Goal: Task Accomplishment & Management: Use online tool/utility

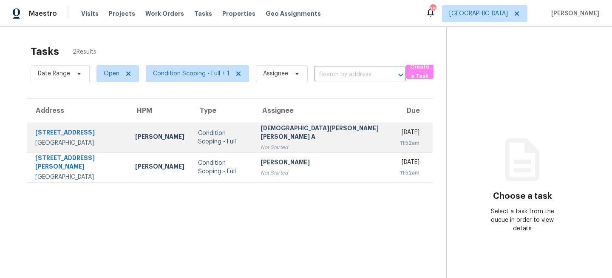
click at [230, 135] on div "Condition Scoping - Full" at bounding box center [222, 137] width 49 height 17
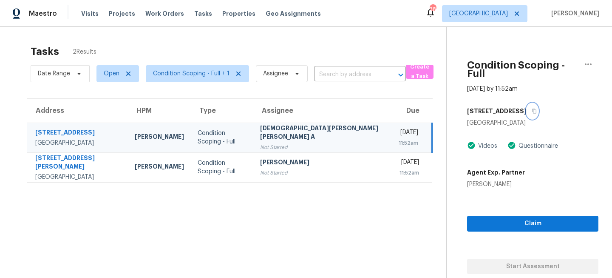
click at [527, 106] on button "button" at bounding box center [532, 110] width 11 height 15
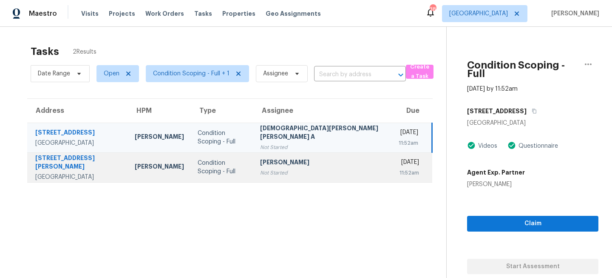
click at [281, 169] on div "Not Started" at bounding box center [322, 172] width 125 height 9
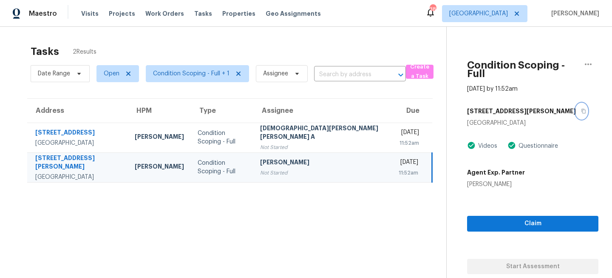
click at [581, 108] on icon "button" at bounding box center [583, 110] width 5 height 5
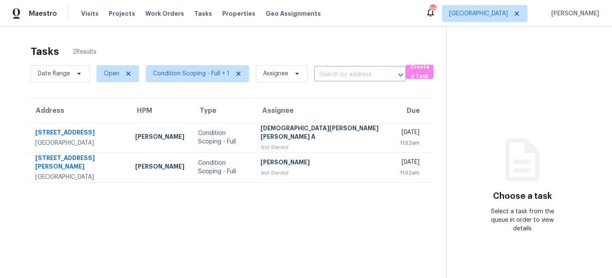
click at [339, 195] on section "Tasks 2 Results Date Range Open Condition Scoping - Full + 1 Assignee ​ Create …" at bounding box center [230, 172] width 433 height 264
click at [508, 11] on span "[GEOGRAPHIC_DATA]" at bounding box center [479, 13] width 59 height 9
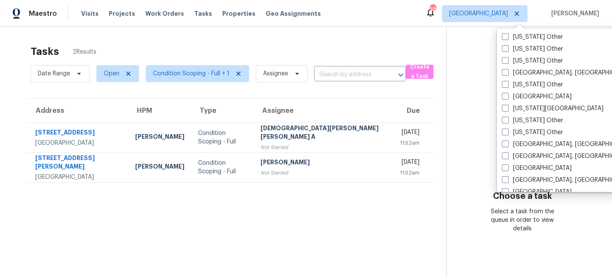
scroll to position [492, 0]
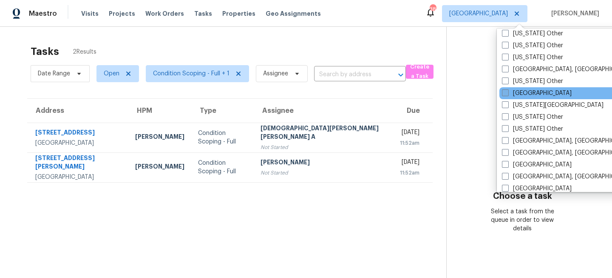
click at [510, 94] on label "Jacksonville" at bounding box center [537, 93] width 70 height 9
click at [508, 94] on input "Jacksonville" at bounding box center [505, 92] width 6 height 6
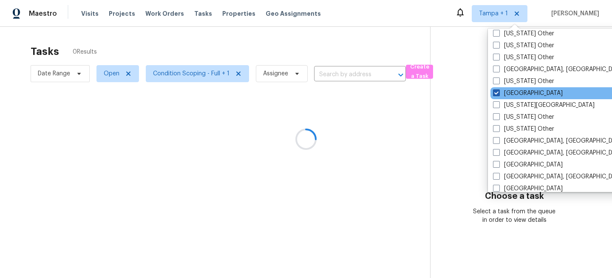
click at [510, 94] on label "Jacksonville" at bounding box center [528, 93] width 70 height 9
click at [499, 94] on input "Jacksonville" at bounding box center [496, 92] width 6 height 6
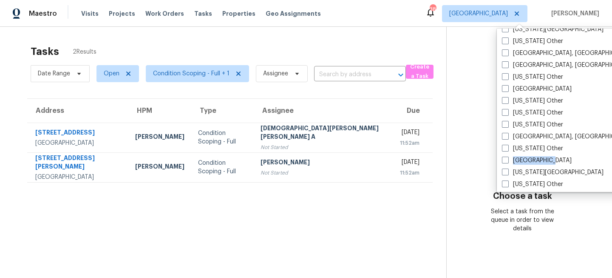
scroll to position [432, 0]
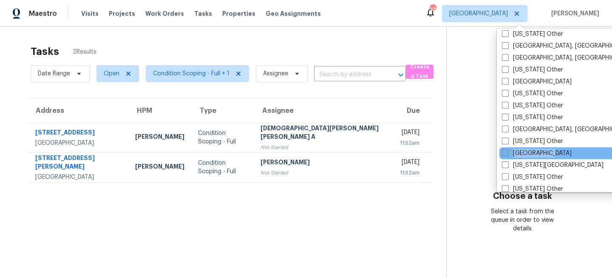
click at [506, 150] on span at bounding box center [505, 152] width 7 height 7
click at [506, 150] on input "Jacksonville" at bounding box center [505, 152] width 6 height 6
checkbox input "true"
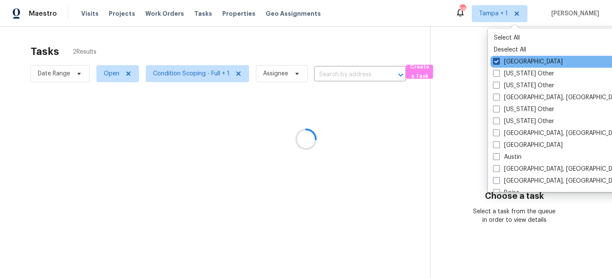
click at [512, 62] on label "Tampa" at bounding box center [528, 61] width 70 height 9
click at [499, 62] on input "Tampa" at bounding box center [496, 60] width 6 height 6
checkbox input "false"
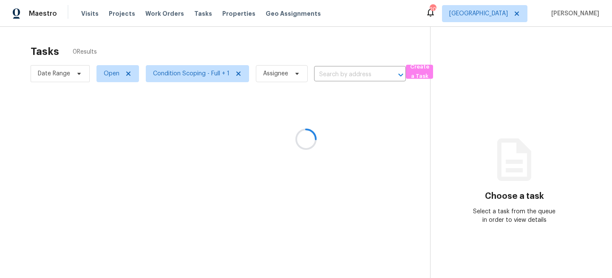
click at [498, 13] on div at bounding box center [306, 139] width 612 height 278
click at [507, 15] on span "[GEOGRAPHIC_DATA]" at bounding box center [479, 13] width 59 height 9
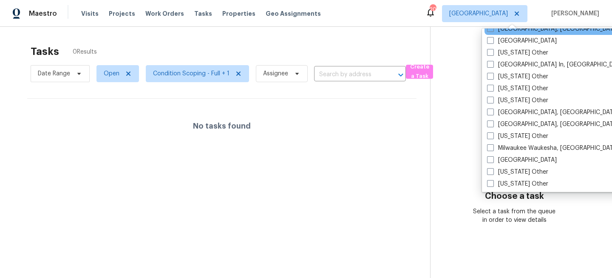
scroll to position [634, 0]
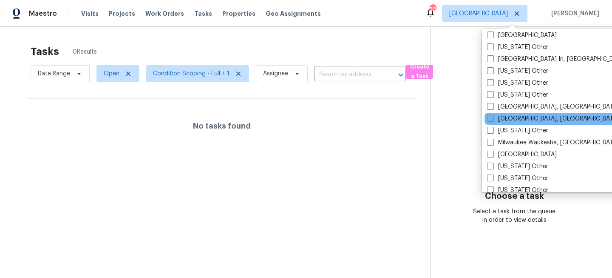
click at [504, 117] on label "Miami, FL" at bounding box center [553, 118] width 132 height 9
click at [493, 117] on input "Miami, FL" at bounding box center [490, 117] width 6 height 6
checkbox input "true"
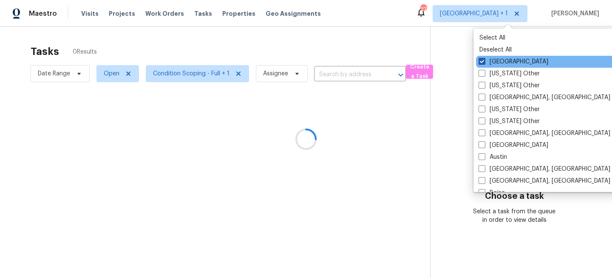
click at [495, 60] on label "Jacksonville" at bounding box center [514, 61] width 70 height 9
click at [484, 60] on input "Jacksonville" at bounding box center [482, 60] width 6 height 6
checkbox input "false"
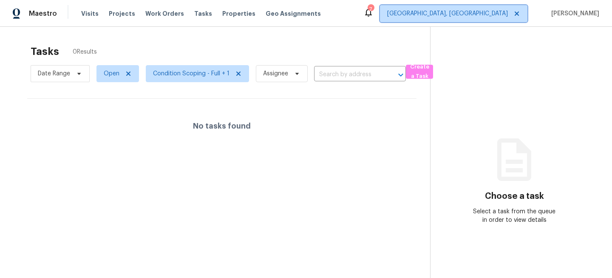
click at [502, 8] on span "Miami, FL" at bounding box center [454, 13] width 148 height 17
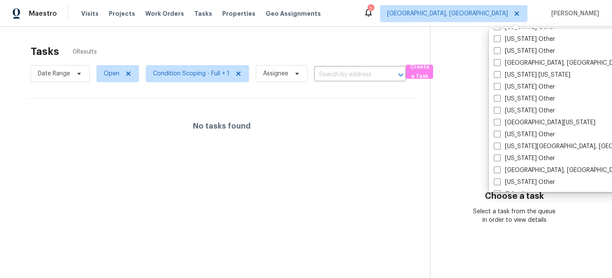
scroll to position [851, 0]
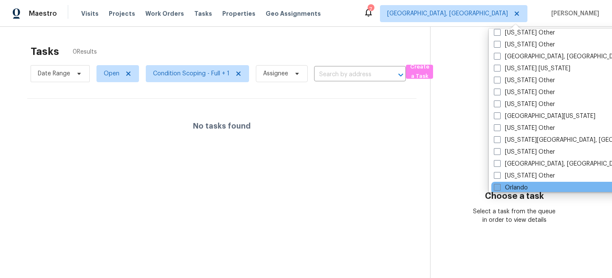
click at [509, 185] on label "Orlando" at bounding box center [511, 187] width 34 height 9
click at [500, 185] on input "Orlando" at bounding box center [497, 186] width 6 height 6
checkbox input "true"
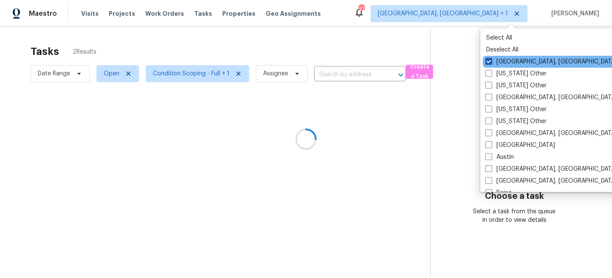
click at [503, 60] on label "Miami, FL" at bounding box center [552, 61] width 132 height 9
click at [491, 60] on input "Miami, FL" at bounding box center [489, 60] width 6 height 6
checkbox input "false"
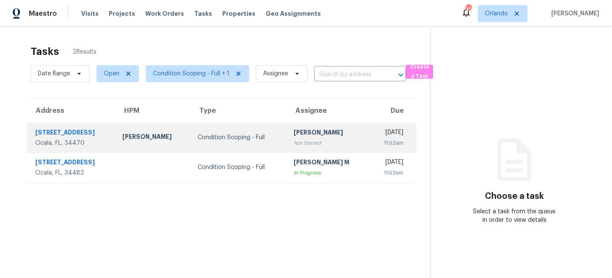
click at [191, 145] on td "Condition Scoping - Full" at bounding box center [239, 137] width 96 height 30
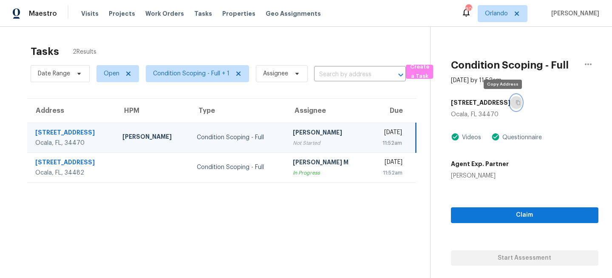
click at [516, 103] on icon "button" at bounding box center [518, 102] width 5 height 5
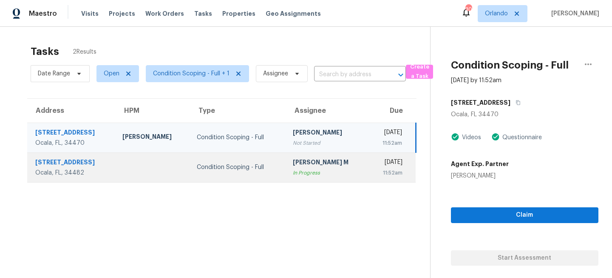
click at [293, 175] on div "In Progress" at bounding box center [327, 172] width 68 height 9
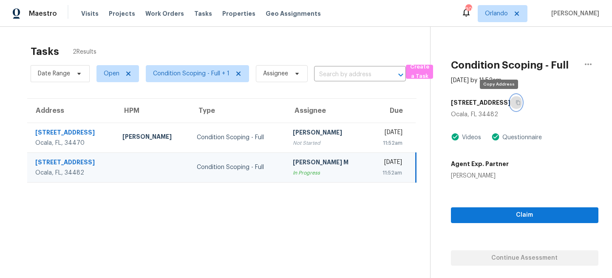
click at [516, 102] on icon "button" at bounding box center [518, 102] width 5 height 5
